Goal: Transaction & Acquisition: Purchase product/service

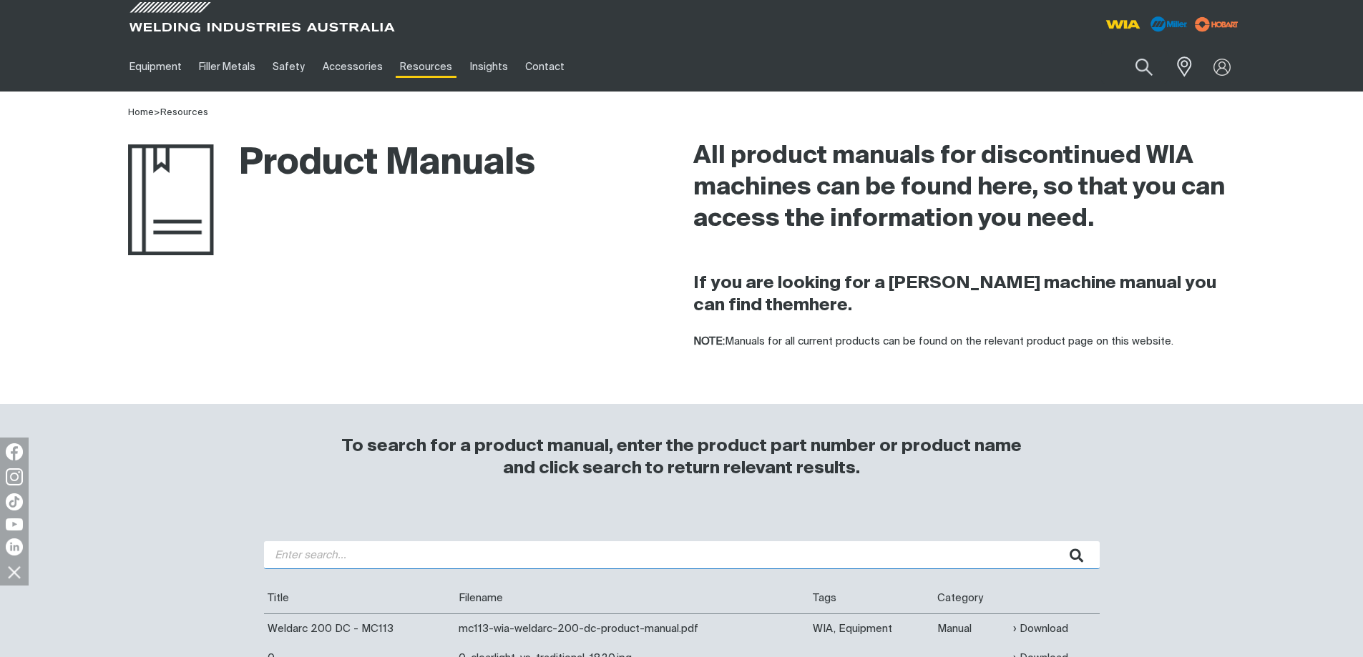
click at [316, 555] on input "search" at bounding box center [681, 555] width 835 height 28
type input "W65"
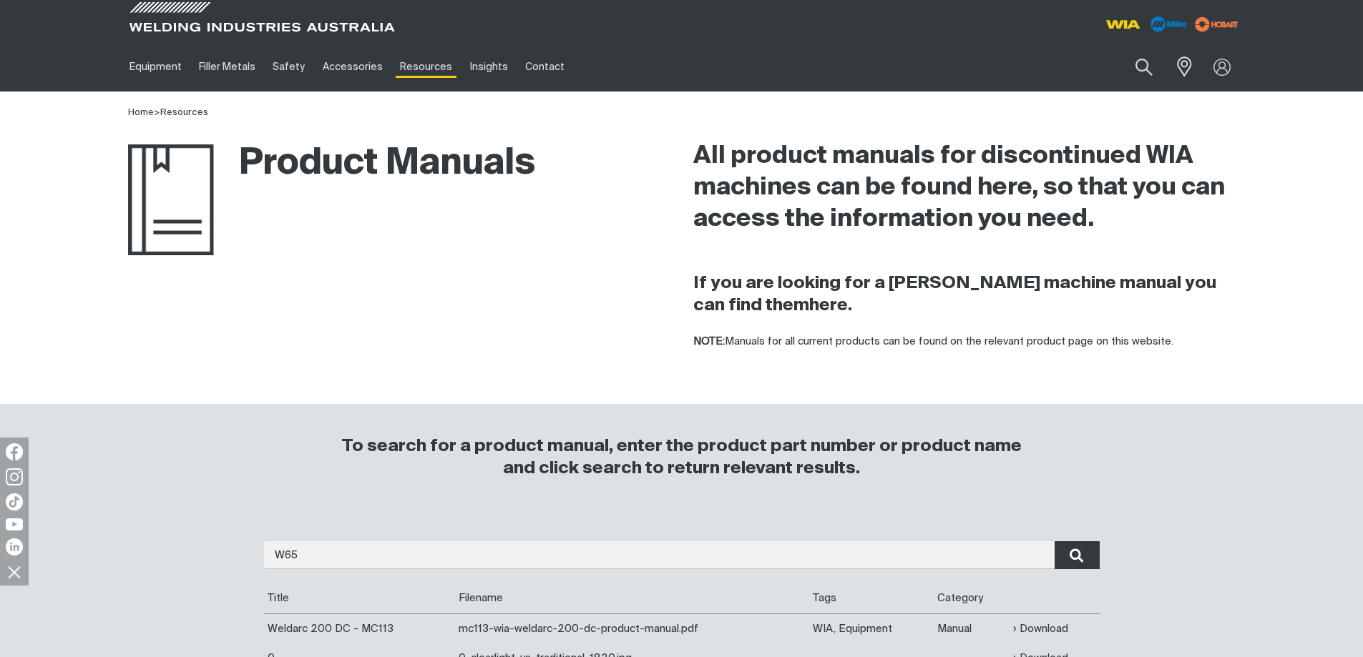
click at [1076, 558] on icon "submit" at bounding box center [1076, 556] width 14 height 14
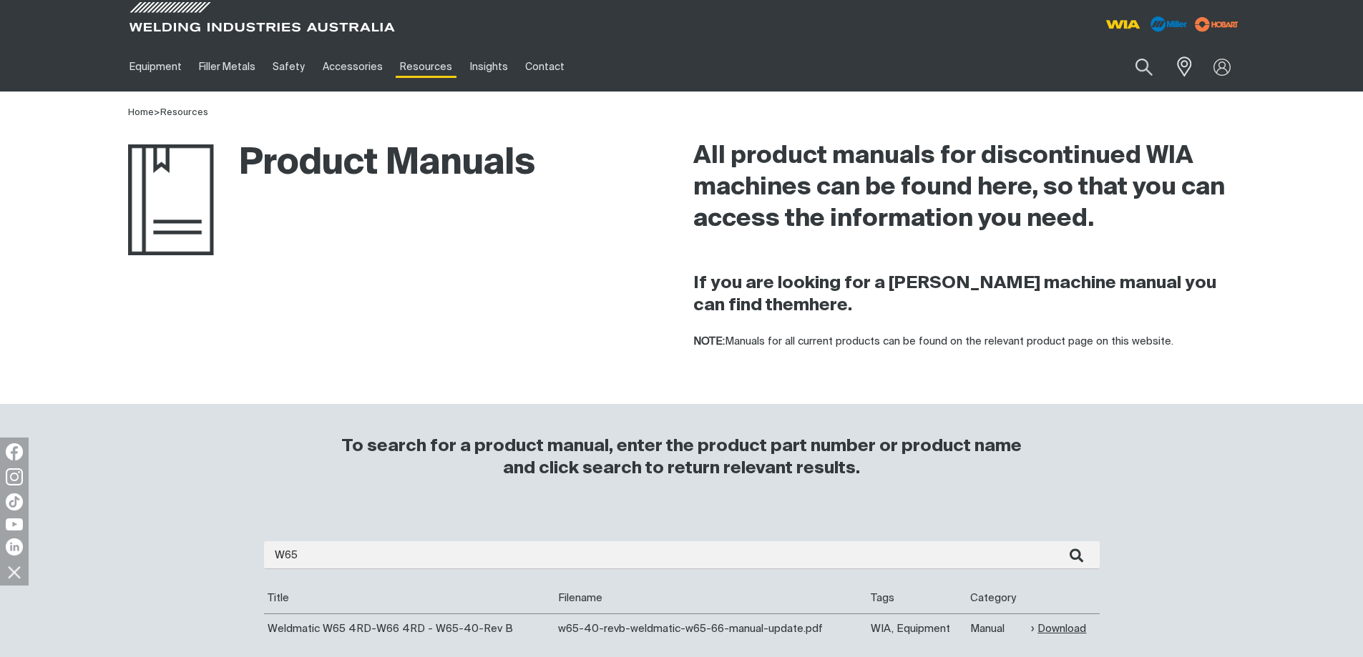
drag, startPoint x: 1056, startPoint y: 621, endPoint x: 971, endPoint y: 619, distance: 85.1
click at [1055, 622] on link "Download" at bounding box center [1058, 629] width 55 height 16
click at [1144, 90] on link "Partner Login" at bounding box center [1162, 94] width 157 height 26
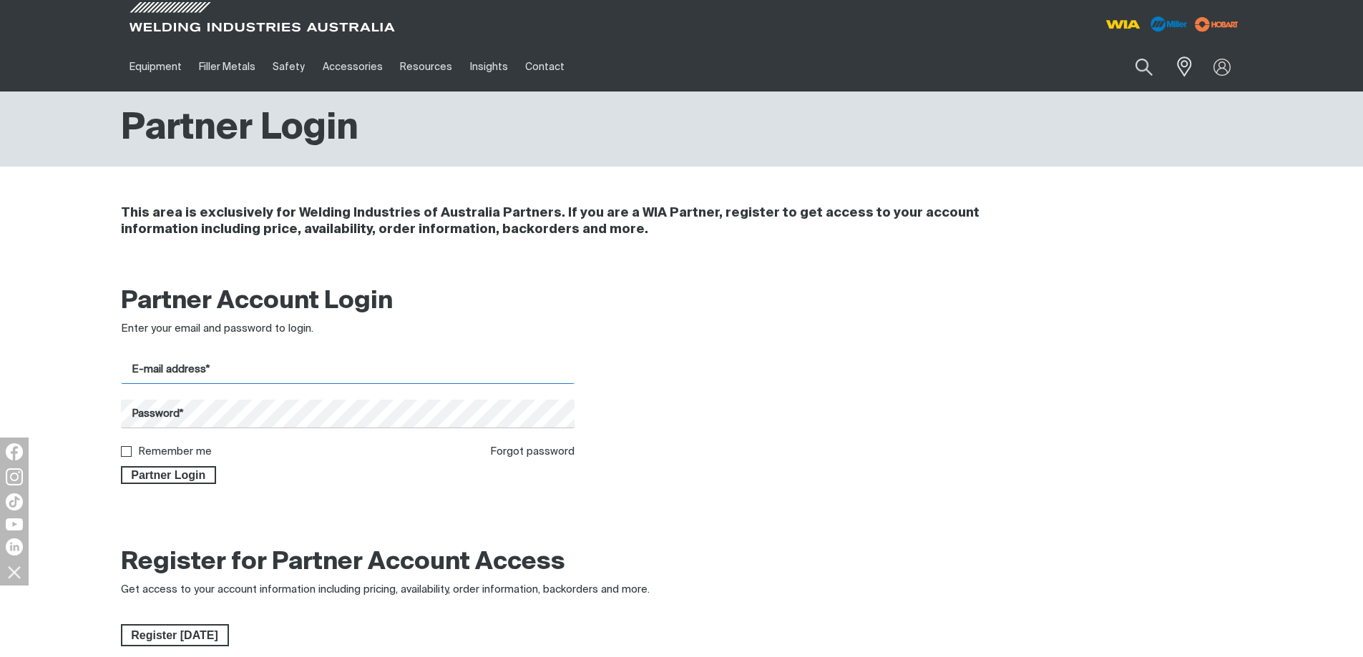
type input "[EMAIL_ADDRESS][DOMAIN_NAME]"
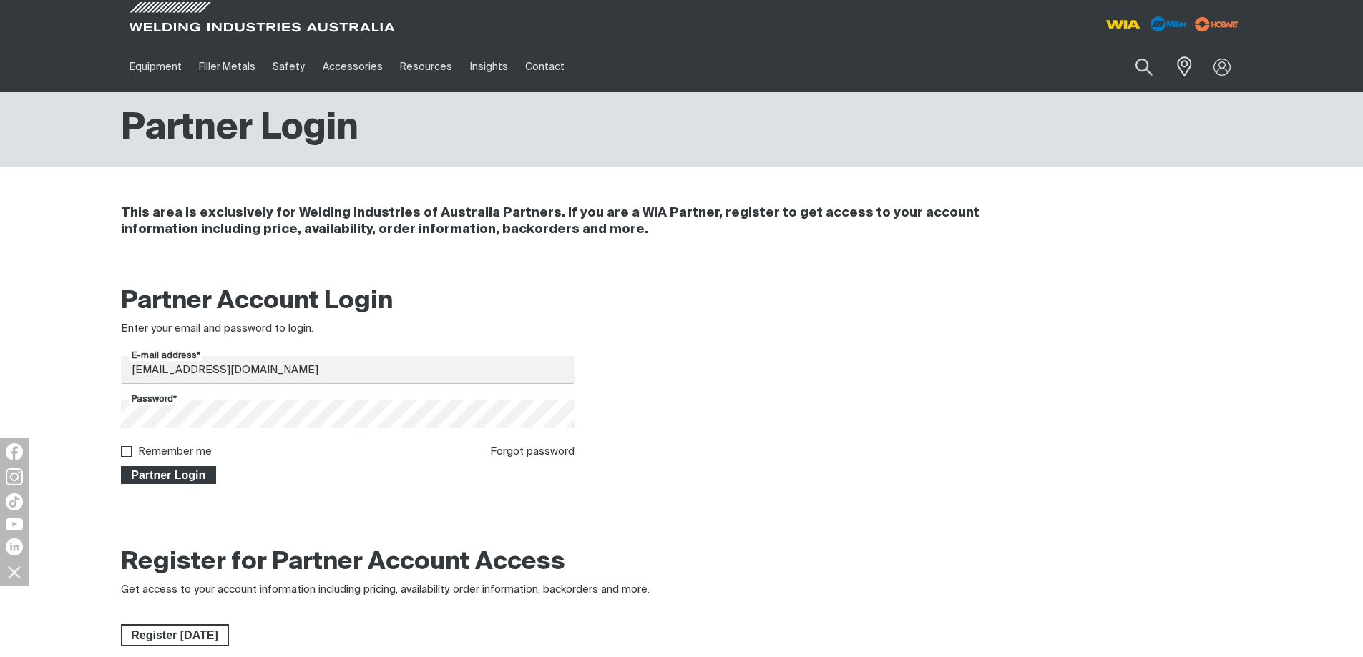
click at [195, 481] on span "Partner Login" at bounding box center [168, 475] width 93 height 19
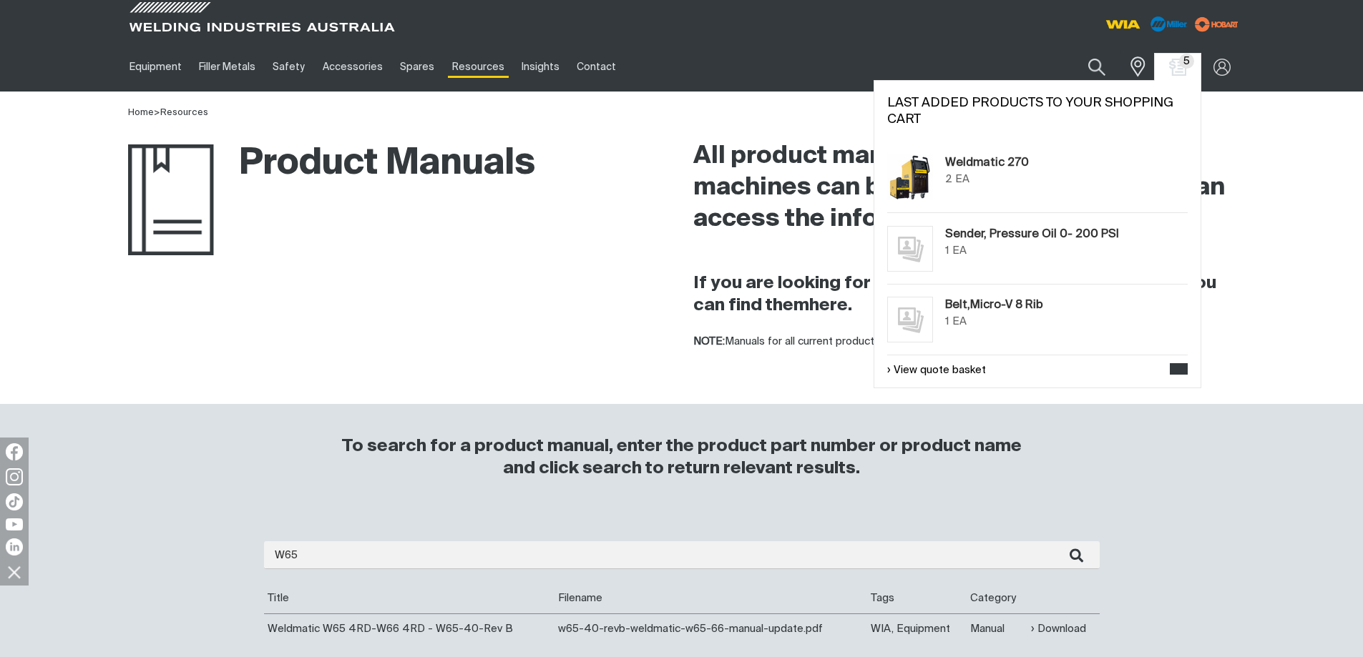
click at [1177, 77] on div "5 5" at bounding box center [1177, 67] width 46 height 27
click at [1177, 67] on img "Shopping cart (5 product(s))" at bounding box center [1177, 67] width 21 height 21
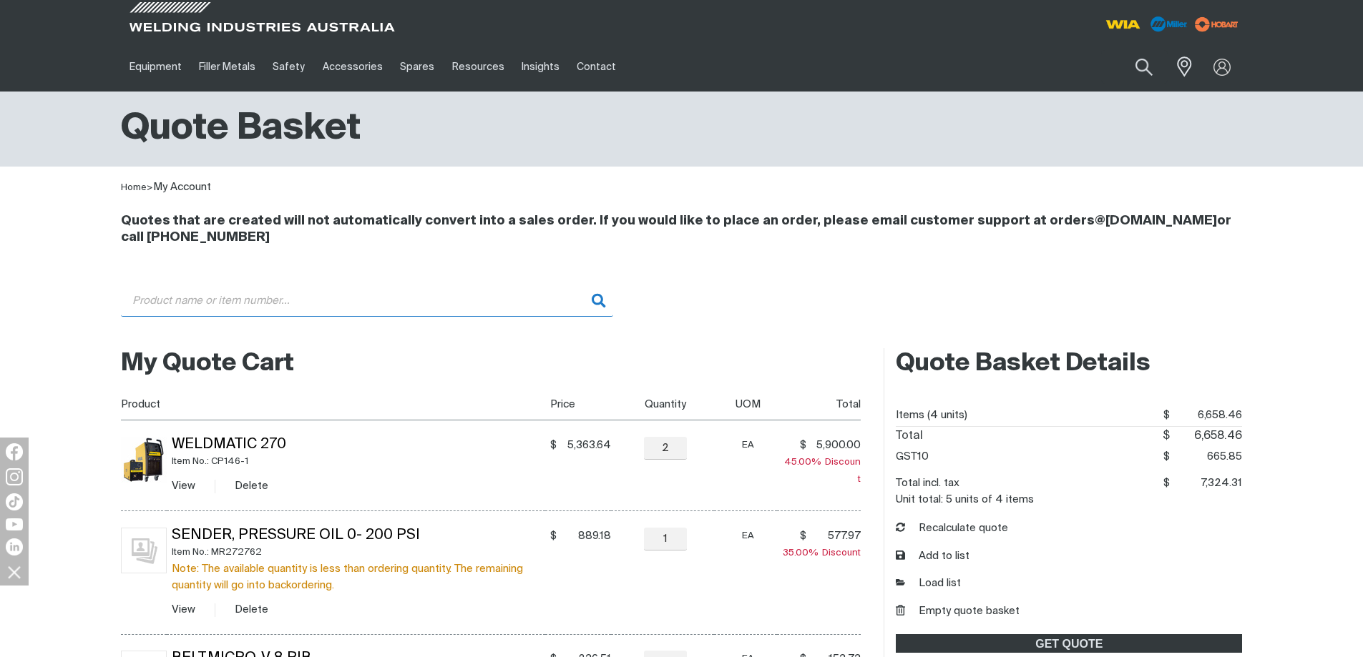
click at [262, 307] on input "Search" at bounding box center [367, 301] width 492 height 32
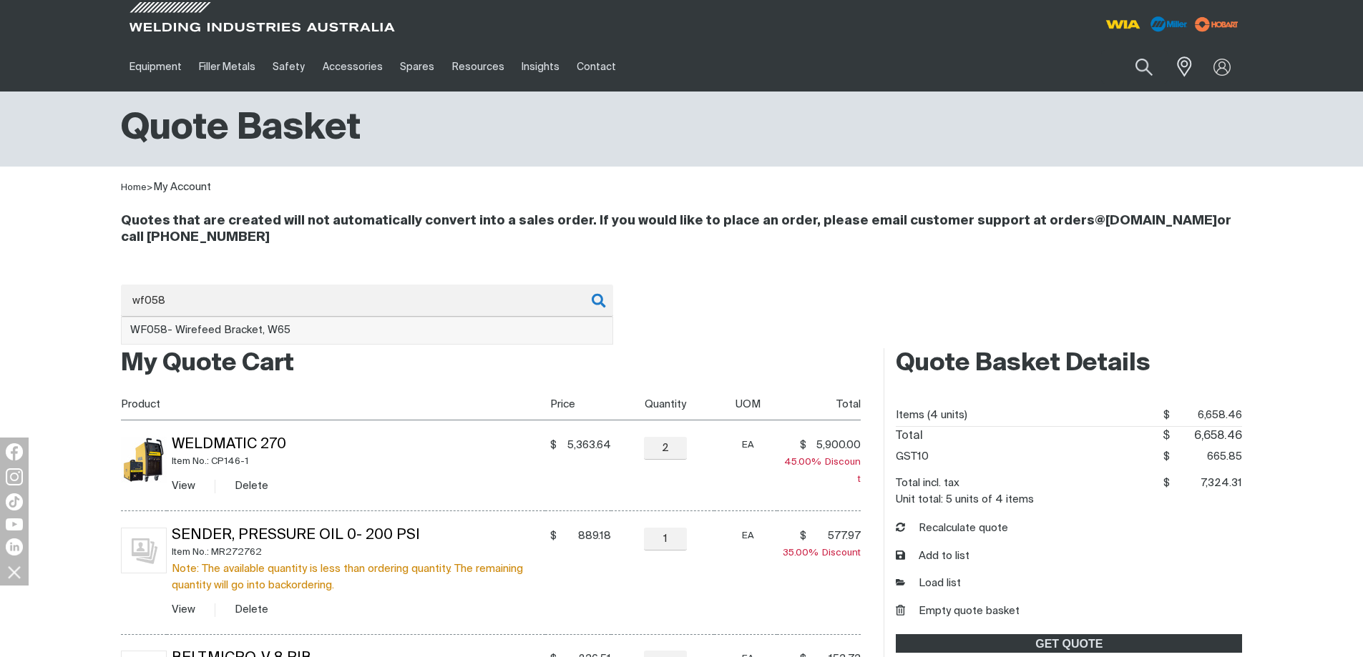
click at [264, 330] on span "WF058 - Wirefeed Bracket, W65" at bounding box center [210, 330] width 160 height 11
type input "WF058 - Wirefeed Bracket, W65"
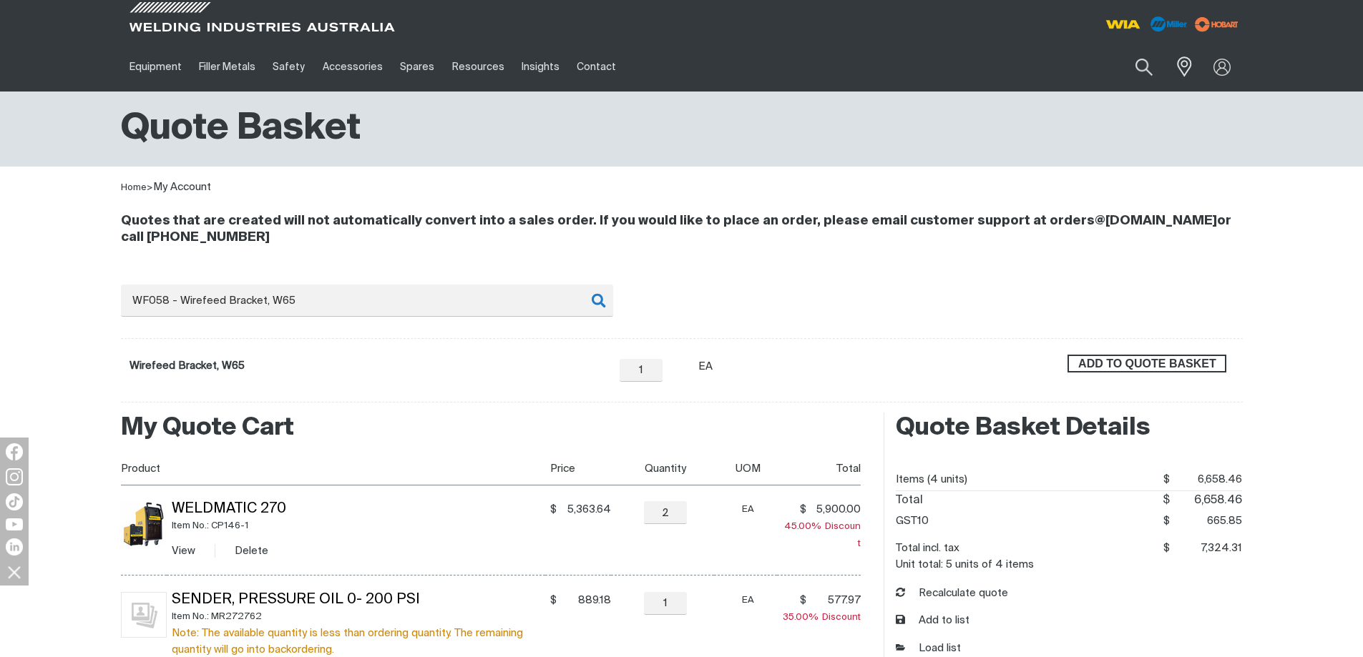
click at [1176, 366] on span "ADD TO QUOTE BASKET" at bounding box center [1147, 364] width 156 height 19
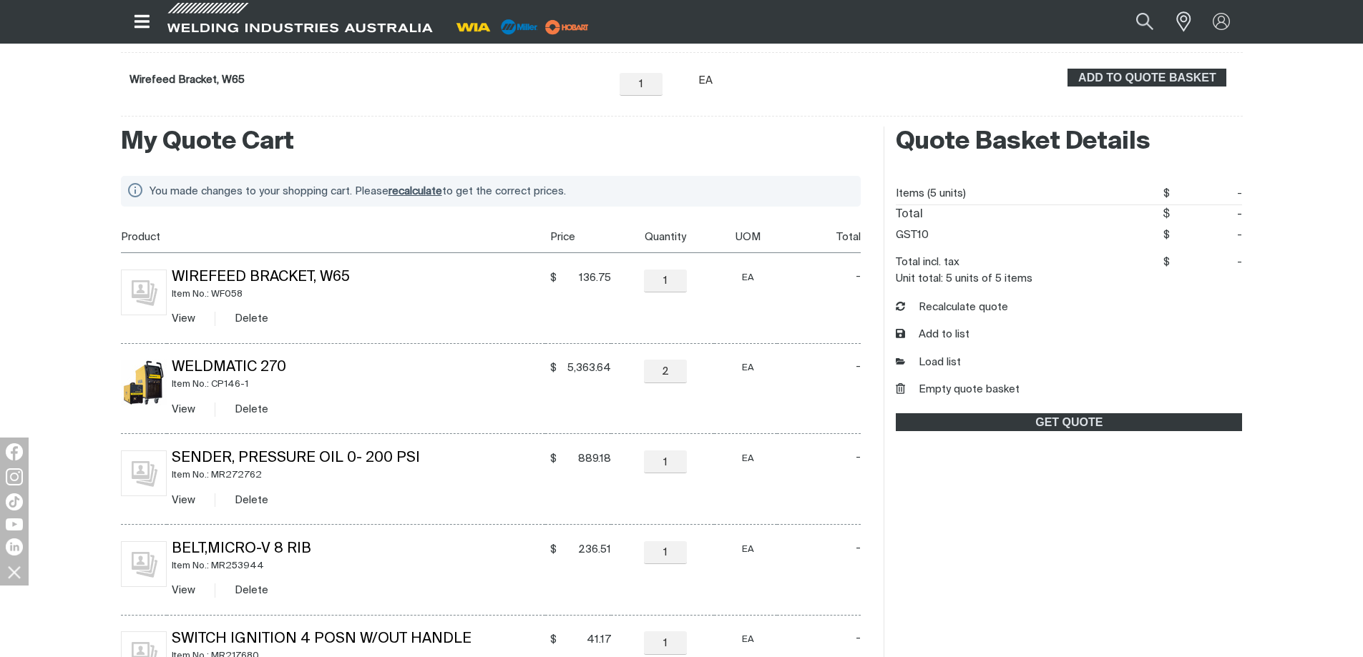
scroll to position [72, 0]
